Goal: Transaction & Acquisition: Book appointment/travel/reservation

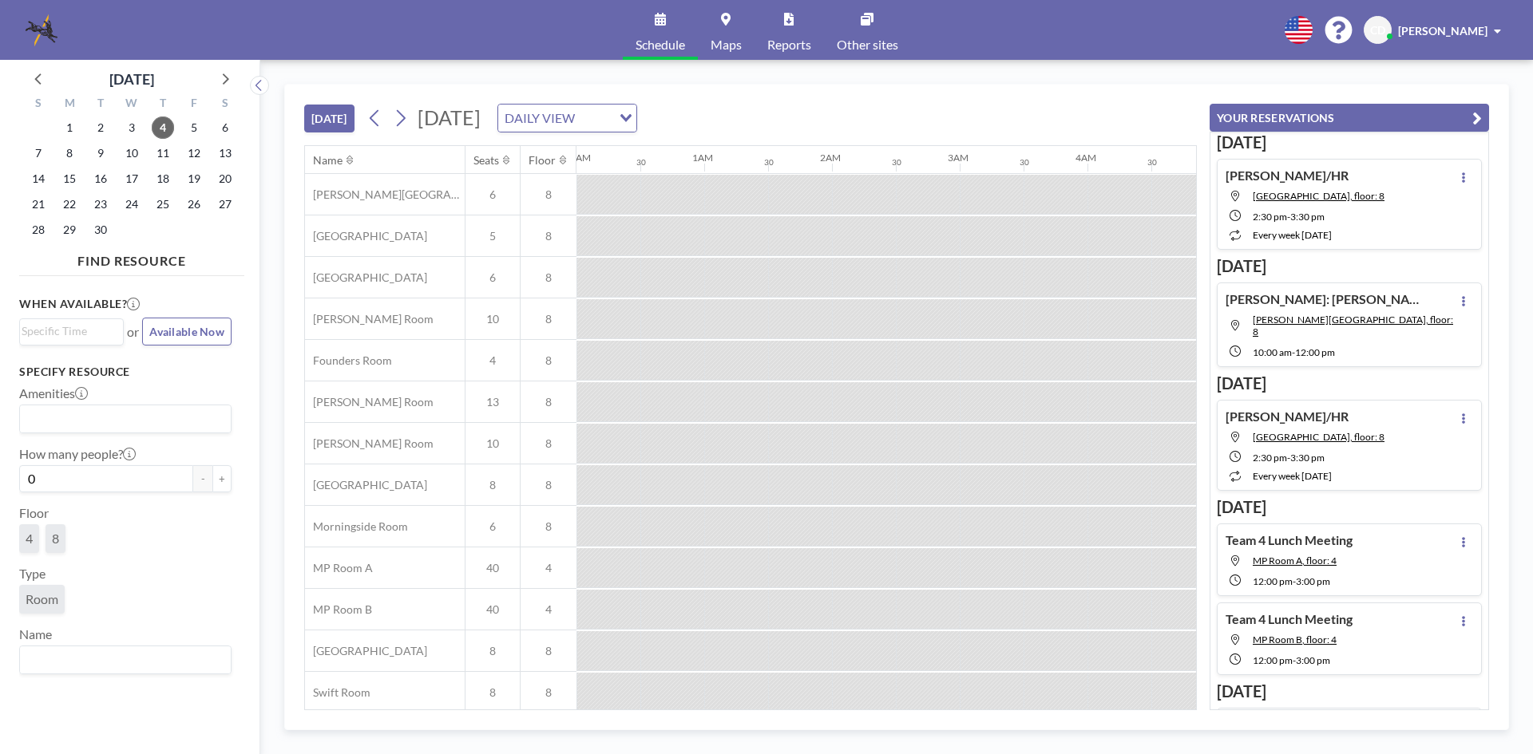
scroll to position [0, 958]
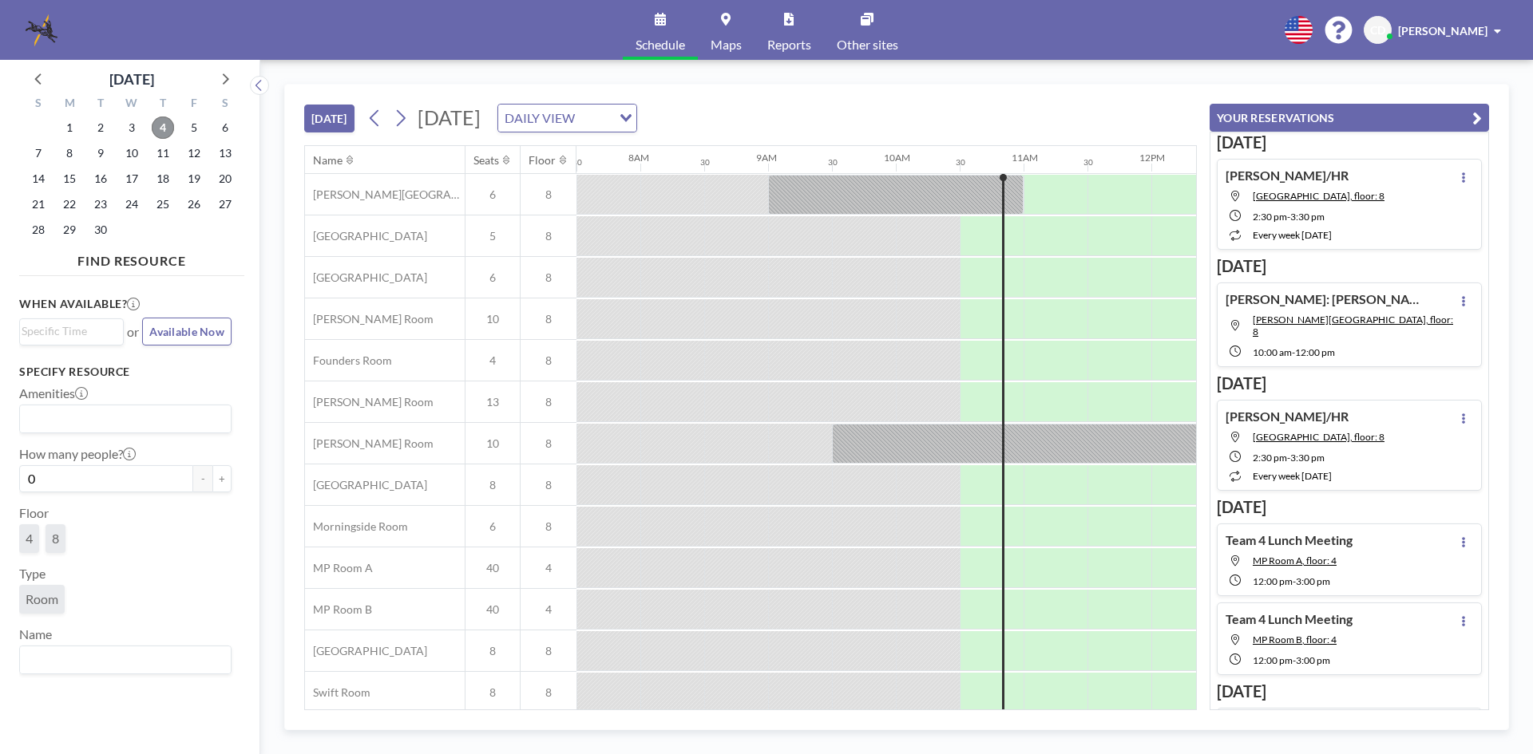
click at [160, 126] on span "4" at bounding box center [163, 128] width 22 height 22
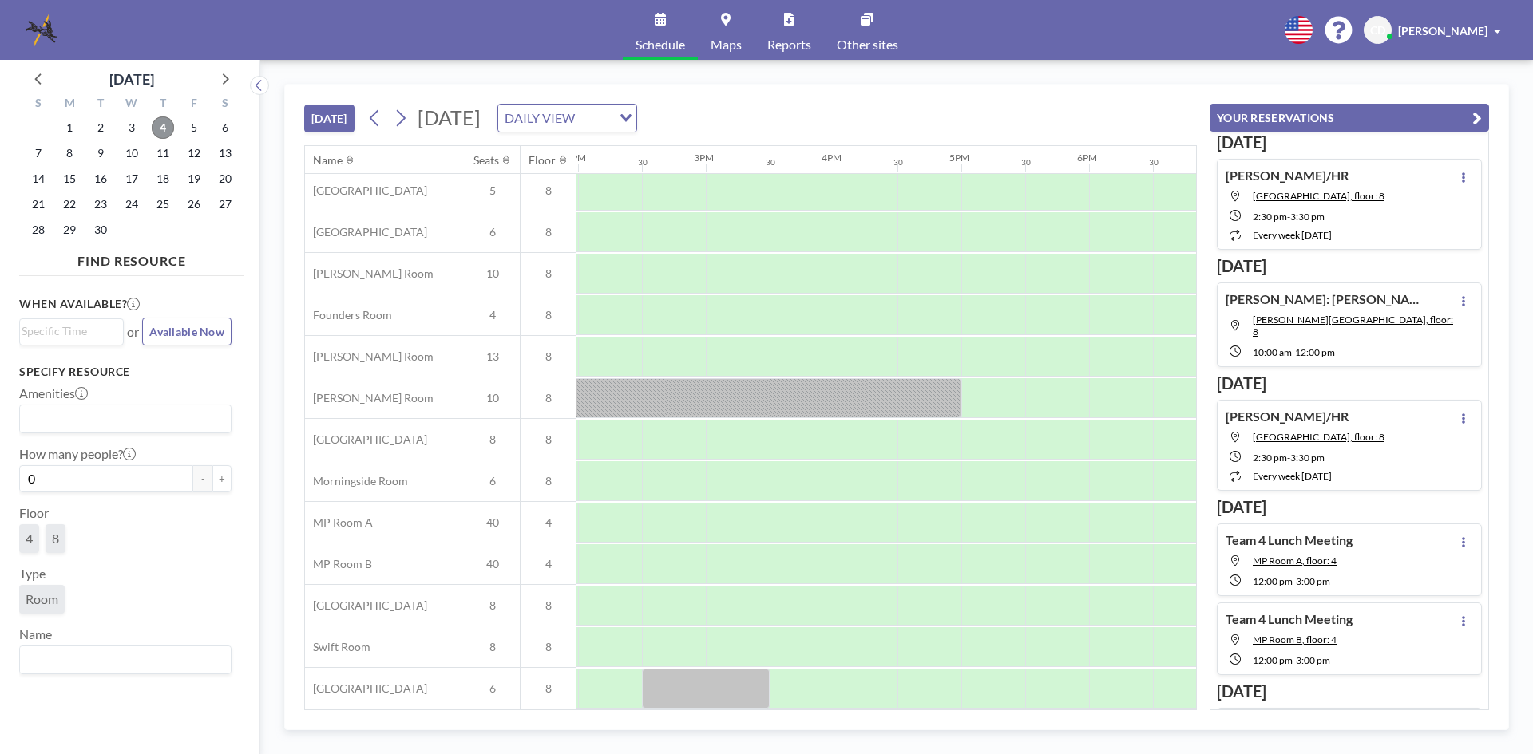
scroll to position [53, 1805]
click at [160, 333] on span "Available Now" at bounding box center [186, 332] width 75 height 14
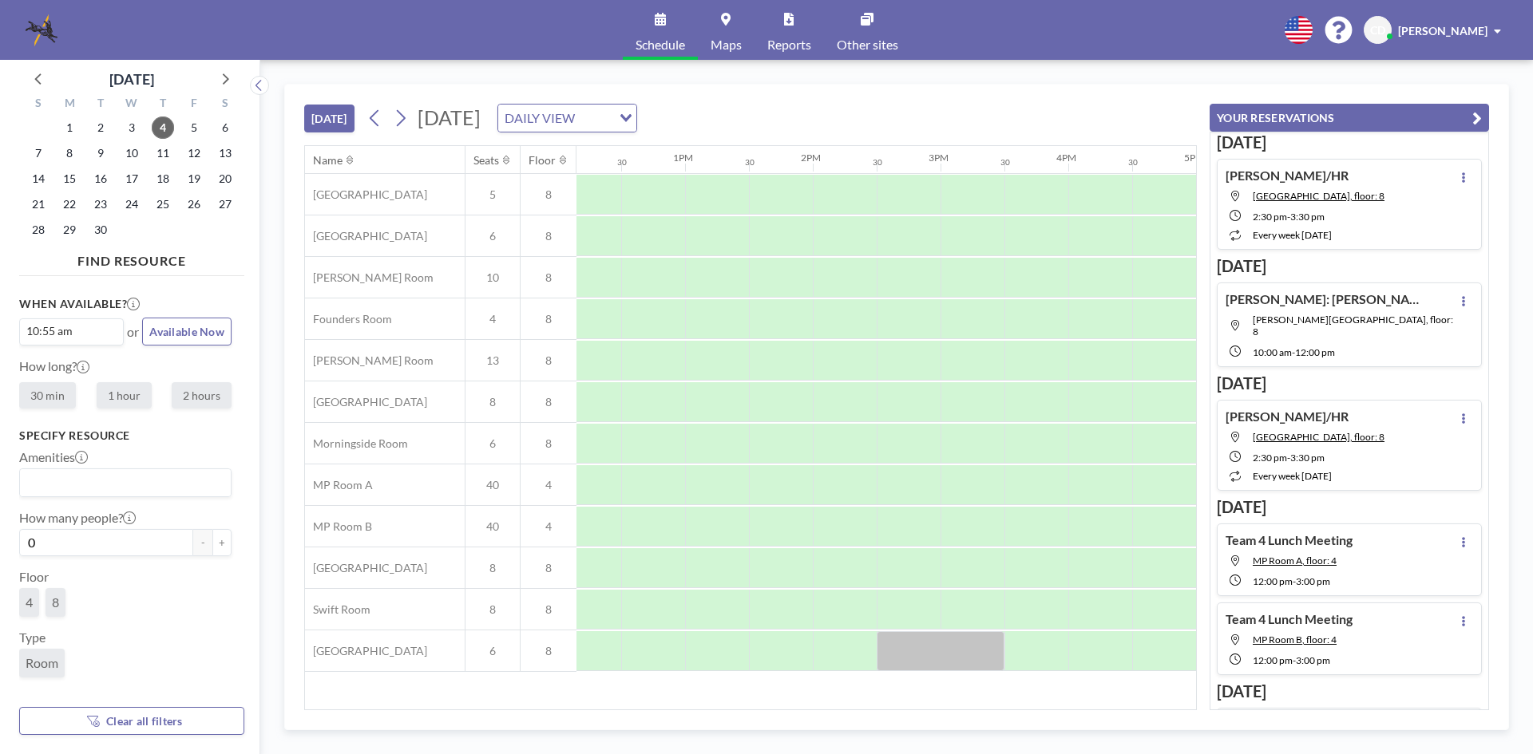
scroll to position [0, 1498]
click at [203, 332] on span "Available Now" at bounding box center [186, 332] width 75 height 14
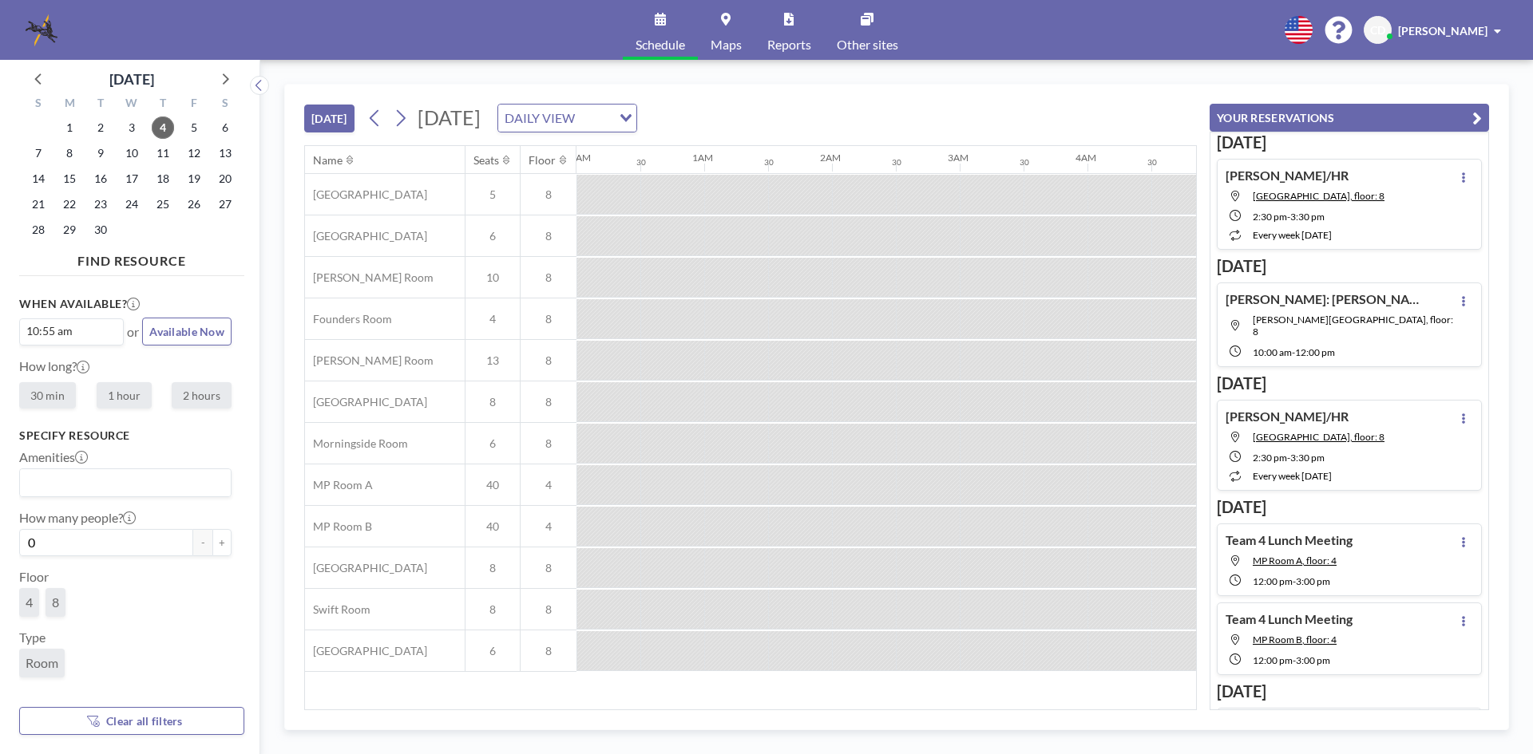
scroll to position [0, 1277]
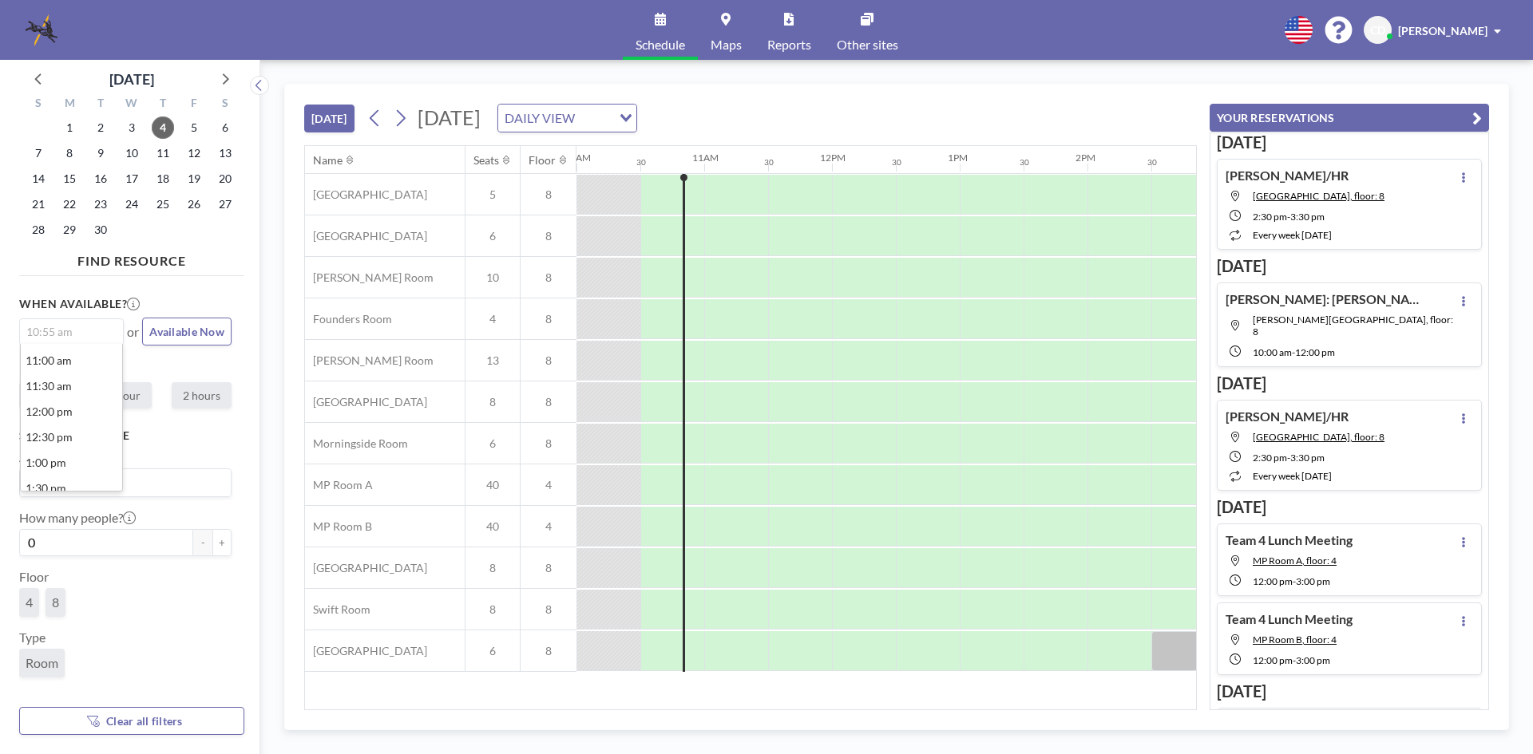
click at [89, 327] on input "Search for option" at bounding box center [68, 331] width 93 height 19
click at [81, 353] on li "11:00 am" at bounding box center [71, 361] width 101 height 26
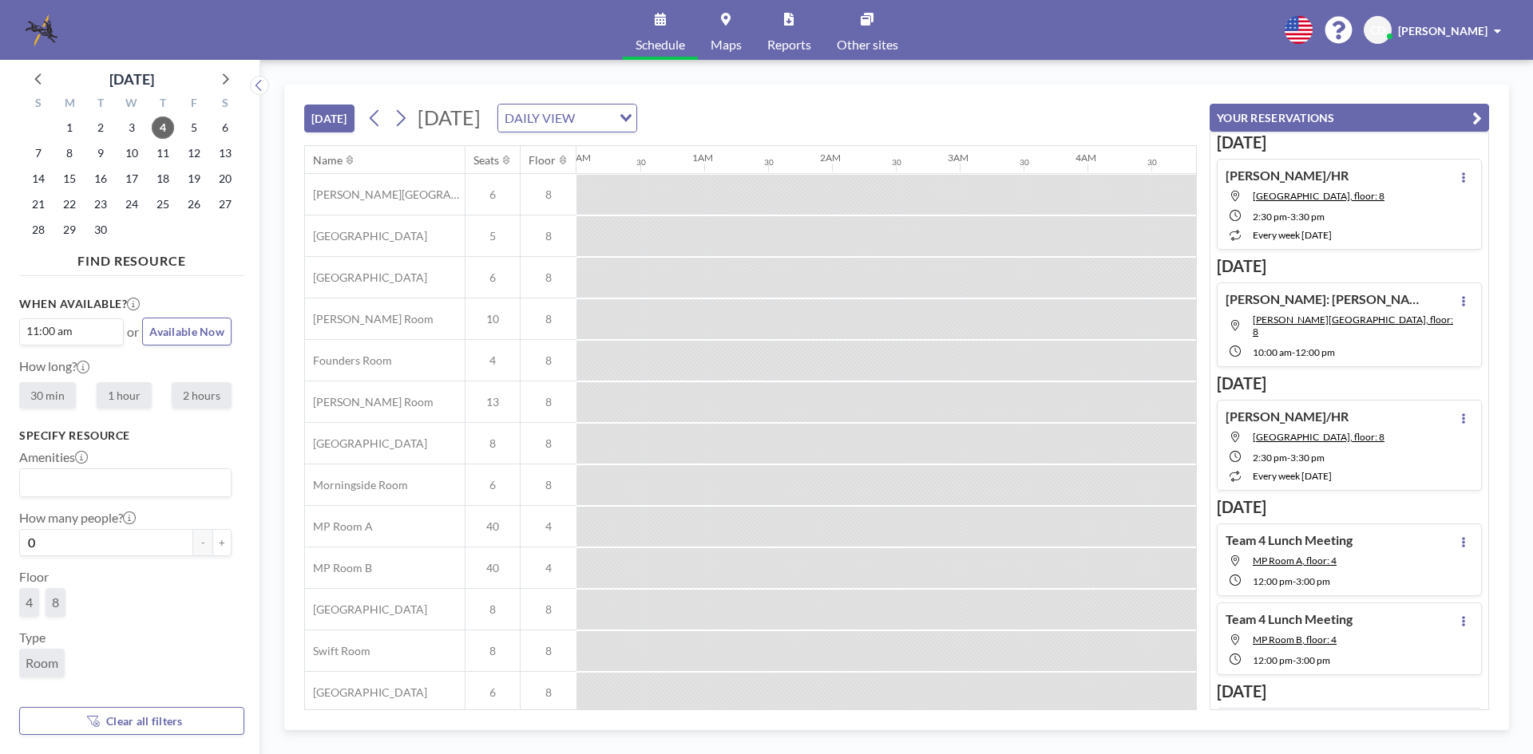
scroll to position [0, 1341]
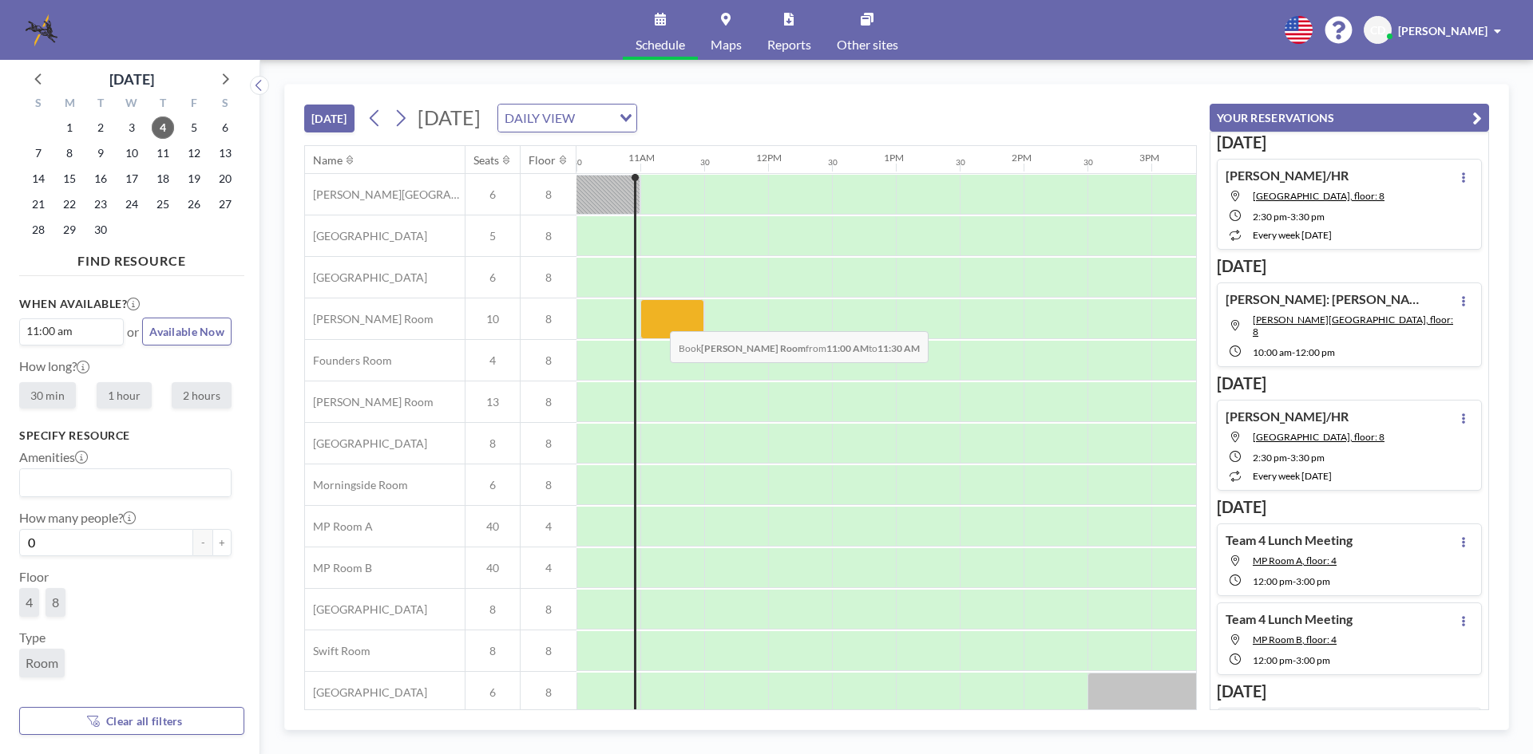
click at [657, 319] on div at bounding box center [672, 319] width 64 height 40
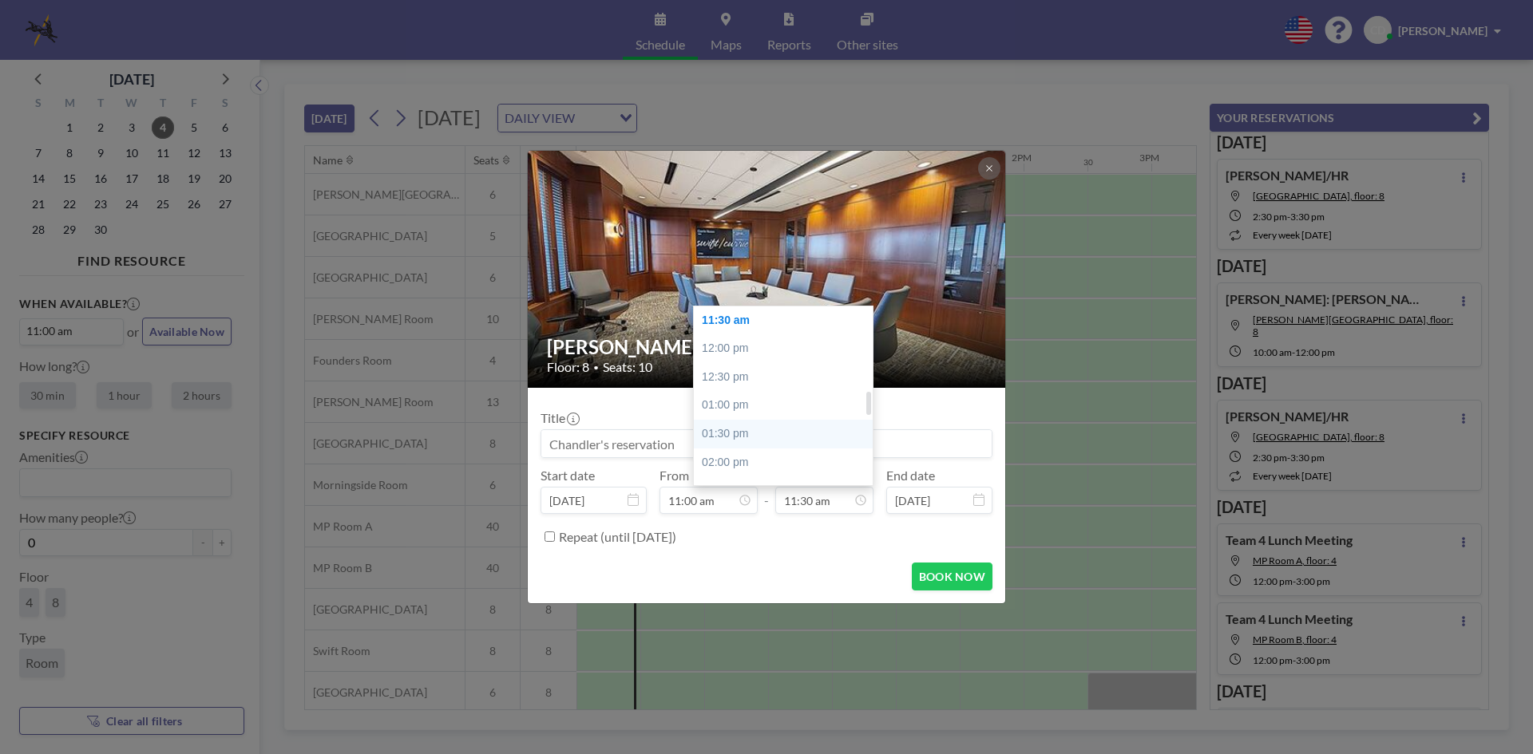
scroll to position [893, 0]
click at [793, 390] on div "05:00 pm" at bounding box center [787, 393] width 187 height 29
type input "05:00 pm"
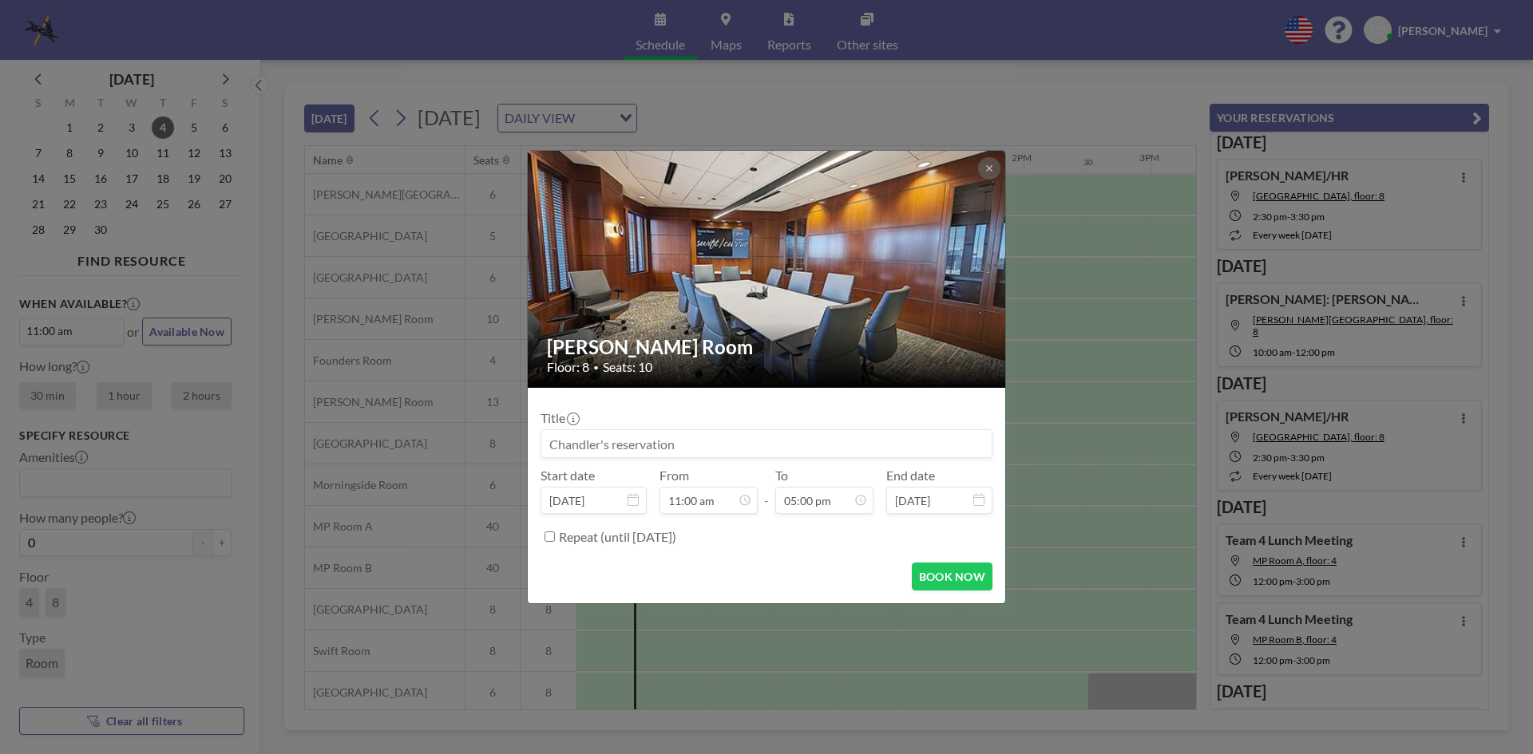
click at [773, 441] on input at bounding box center [766, 443] width 450 height 27
type input "[PERSON_NAME]"
click at [944, 584] on button "BOOK NOW" at bounding box center [952, 577] width 81 height 28
